Goal: Information Seeking & Learning: Check status

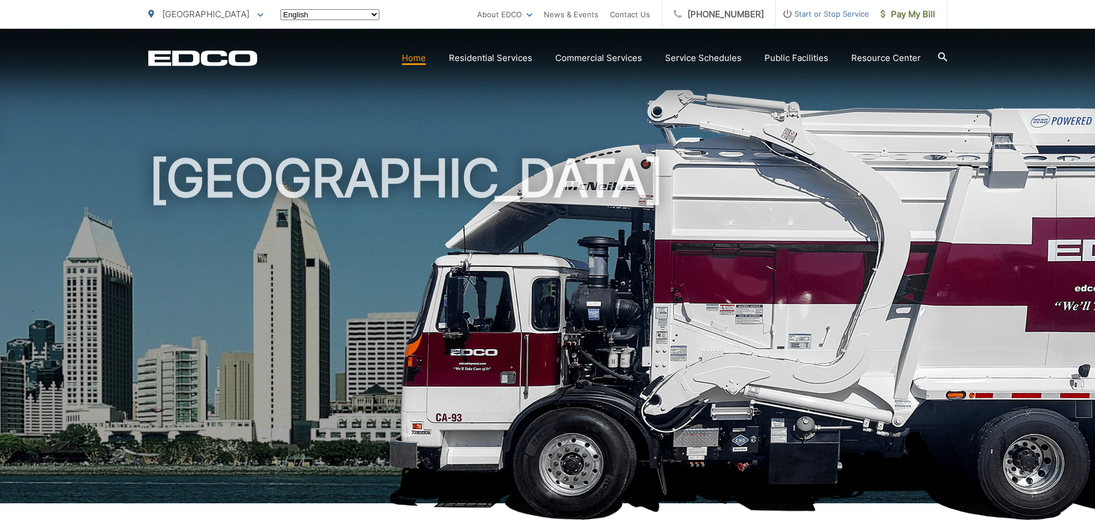
click at [508, 55] on link "Residential Services" at bounding box center [490, 58] width 83 height 14
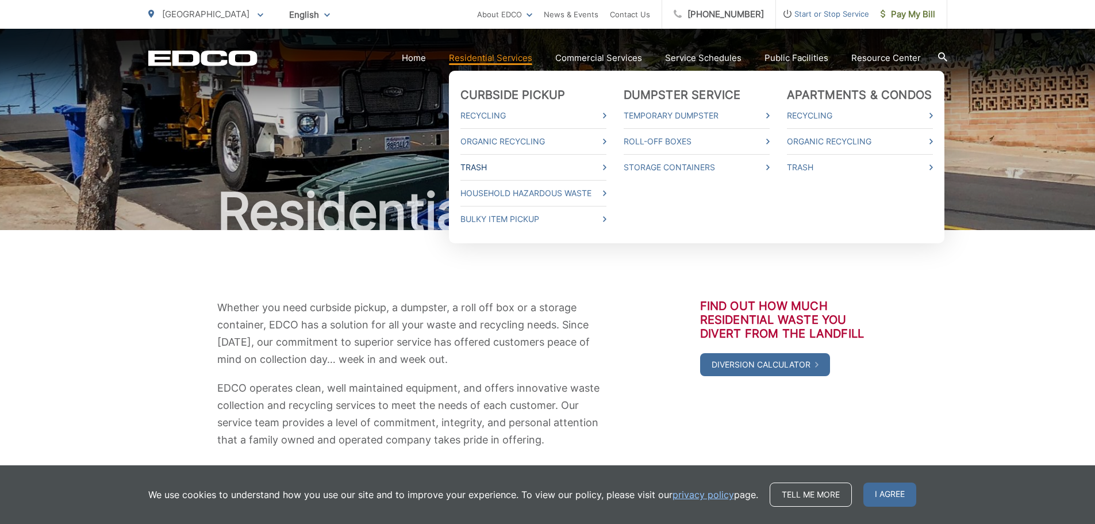
click at [482, 166] on link "Trash" at bounding box center [534, 167] width 146 height 14
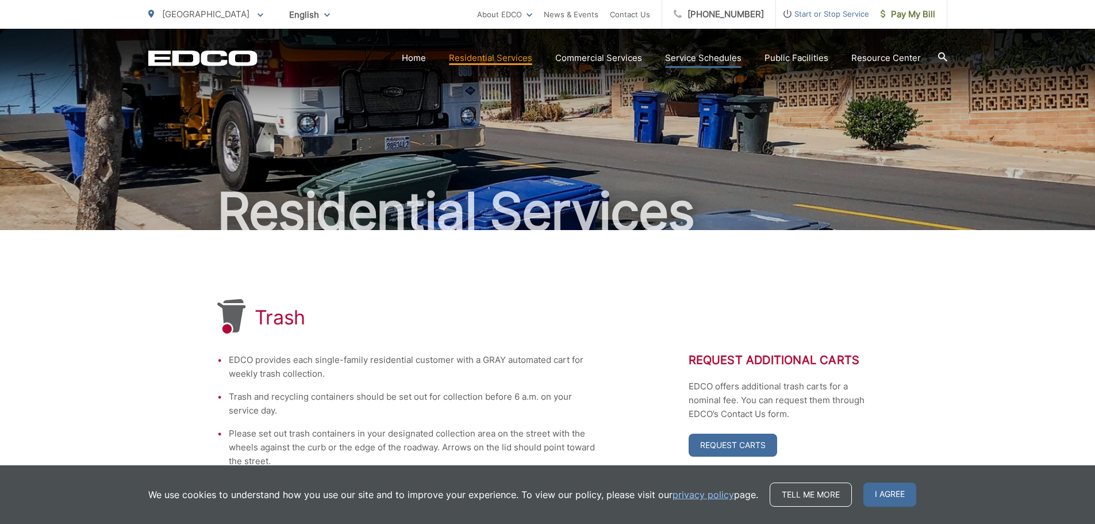
click at [732, 61] on link "Service Schedules" at bounding box center [703, 58] width 76 height 14
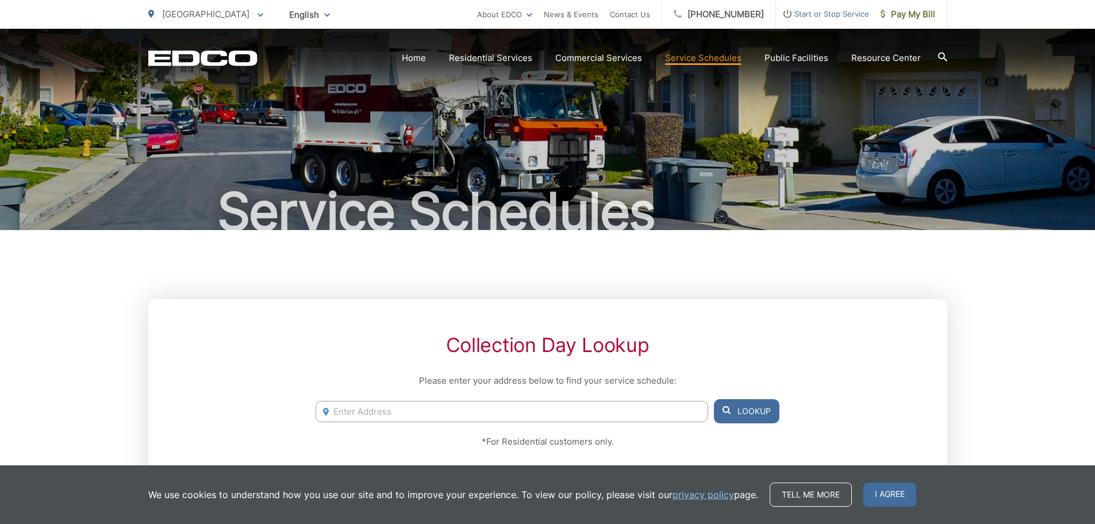
click at [493, 405] on input "Enter Address" at bounding box center [512, 411] width 392 height 21
type input "0"
click at [743, 416] on button "Lookup" at bounding box center [747, 411] width 66 height 24
click at [727, 413] on icon at bounding box center [727, 410] width 8 height 8
drag, startPoint x: 586, startPoint y: 405, endPoint x: 277, endPoint y: 404, distance: 309.9
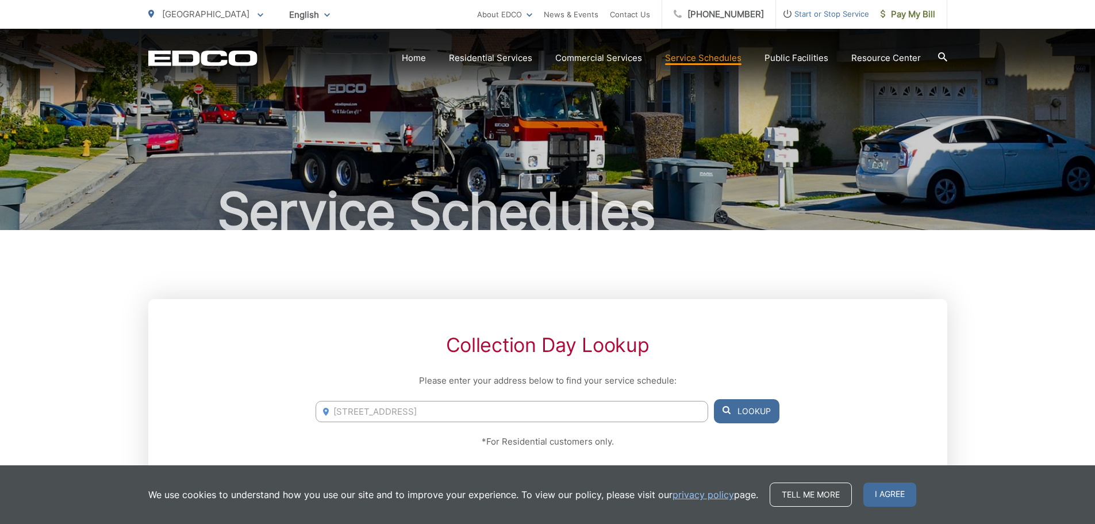
click at [277, 404] on div "Collection Day Lookup Please enter your address below to find your service sche…" at bounding box center [547, 417] width 799 height 236
click at [402, 427] on li "8841 Zabel Ct, Spring Valley, CA, 91977" at bounding box center [512, 435] width 392 height 17
drag, startPoint x: 760, startPoint y: 406, endPoint x: 814, endPoint y: 405, distance: 54.6
click at [762, 406] on button "Lookup" at bounding box center [747, 411] width 66 height 24
click at [758, 416] on button "Lookup" at bounding box center [747, 411] width 66 height 24
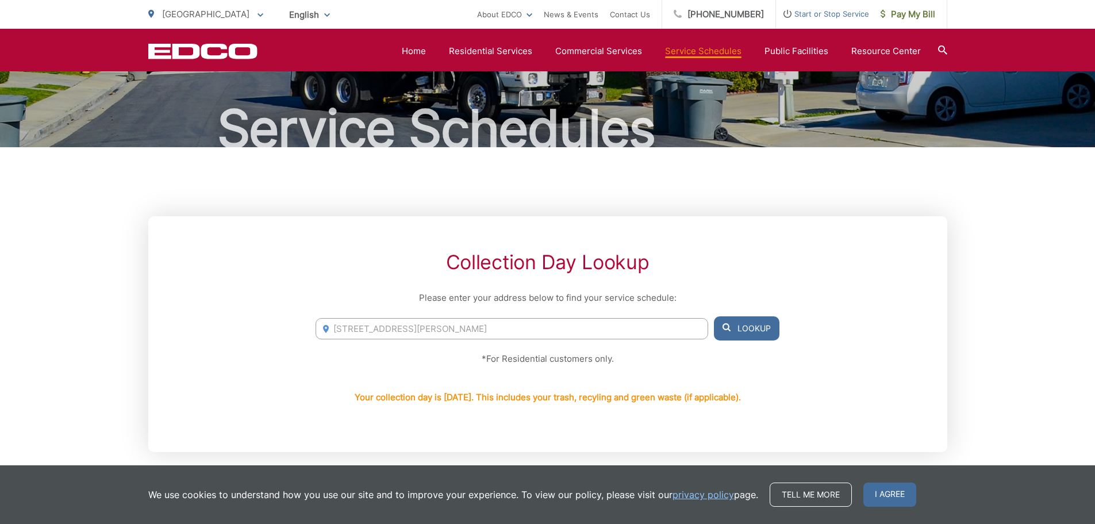
scroll to position [57, 0]
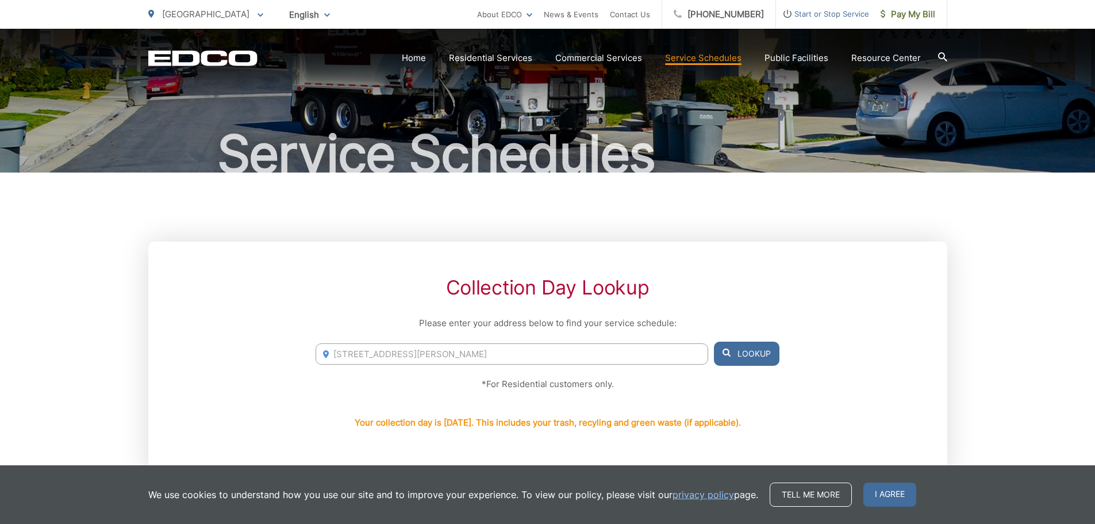
drag, startPoint x: 507, startPoint y: 347, endPoint x: 170, endPoint y: 358, distance: 337.1
click at [170, 358] on div "Collection Day Lookup Please enter your address below to find your service sche…" at bounding box center [547, 359] width 799 height 236
type input "921 sacramento avenue, spring valley, ca 91977"
click at [761, 351] on button "Lookup" at bounding box center [747, 354] width 66 height 24
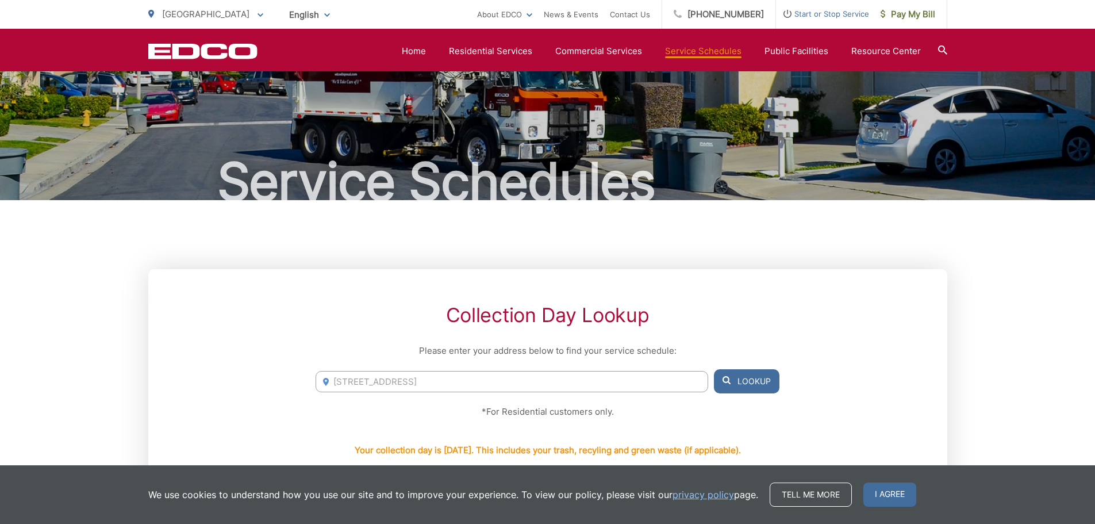
scroll to position [0, 0]
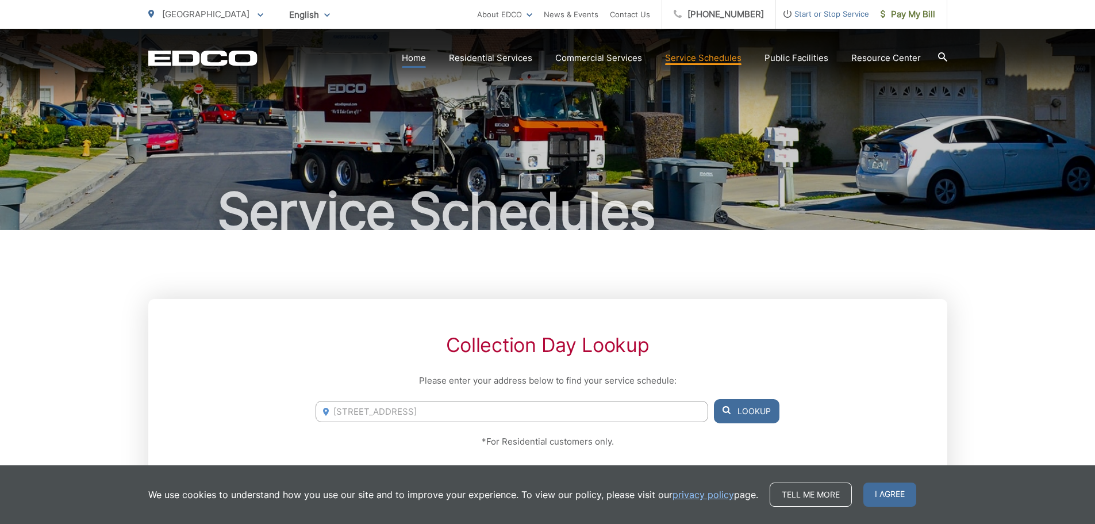
click at [417, 58] on link "Home" at bounding box center [414, 58] width 24 height 14
